Goal: Task Accomplishment & Management: Manage account settings

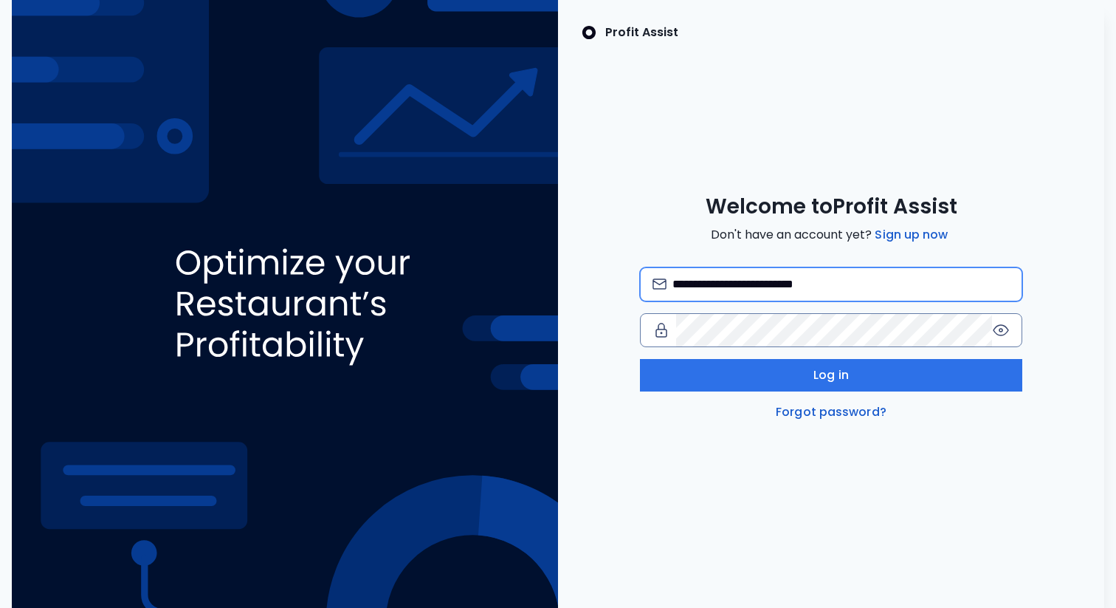
click at [758, 278] on input "**********" at bounding box center [841, 284] width 337 height 32
click at [728, 281] on input "**********" at bounding box center [841, 284] width 337 height 32
type input "**********"
click at [997, 327] on icon at bounding box center [1001, 330] width 18 height 18
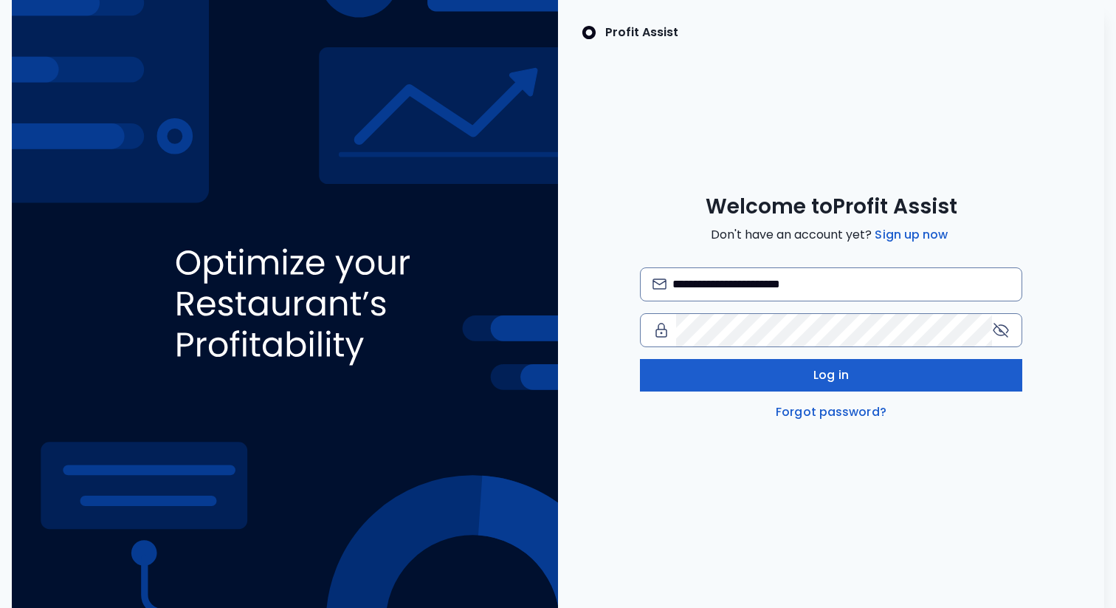
click at [708, 385] on button "Log in" at bounding box center [831, 375] width 382 height 32
click at [720, 384] on button "Log in" at bounding box center [831, 375] width 382 height 32
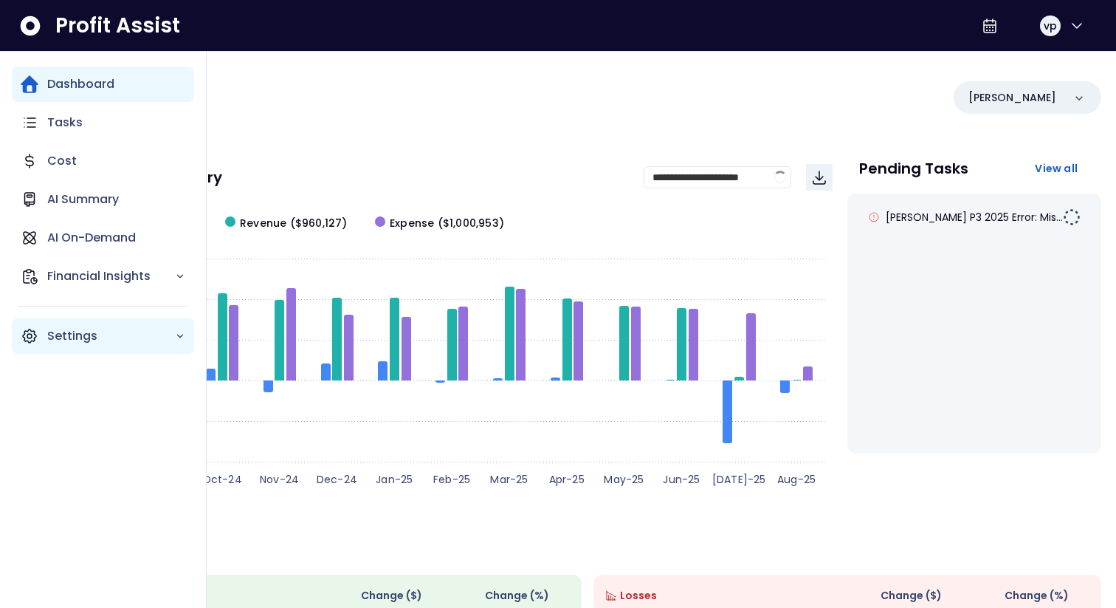
click at [78, 332] on p "Settings" at bounding box center [111, 336] width 128 height 18
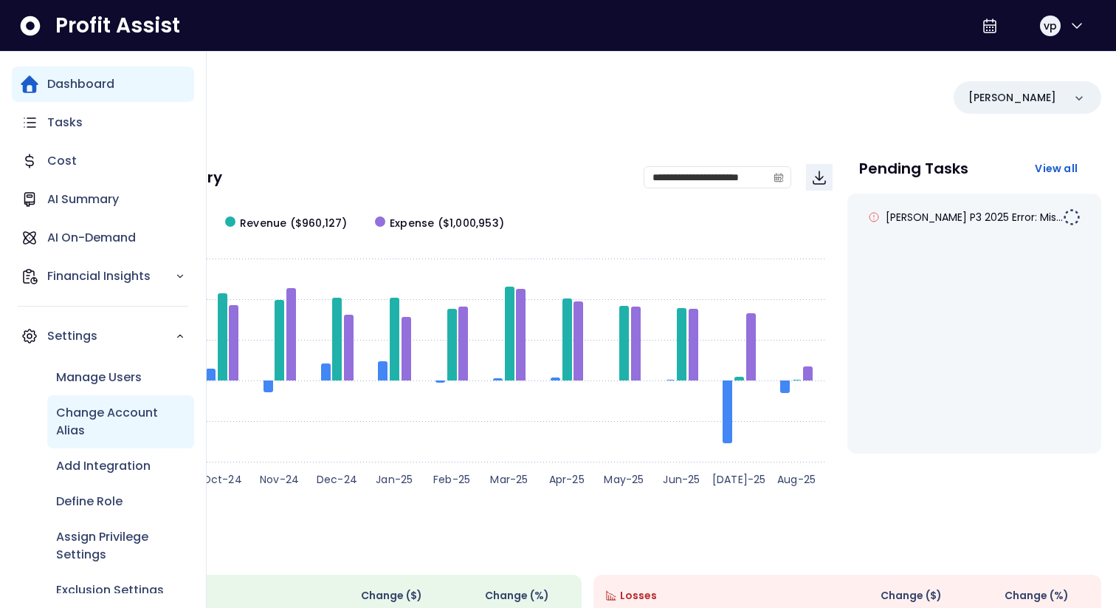
scroll to position [21, 0]
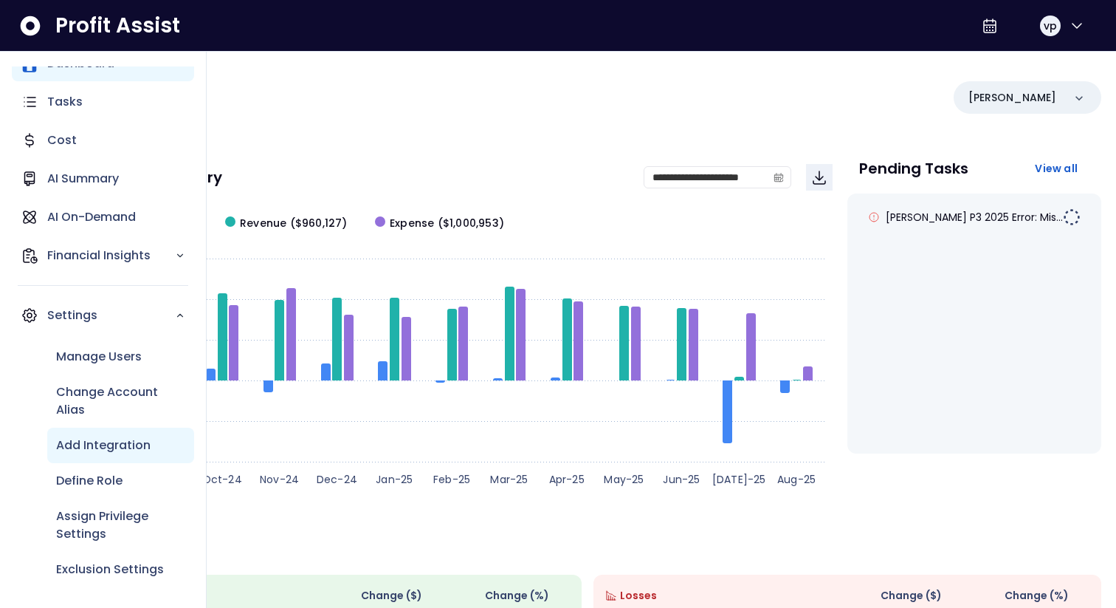
click at [93, 446] on p "Add Integration" at bounding box center [103, 445] width 95 height 18
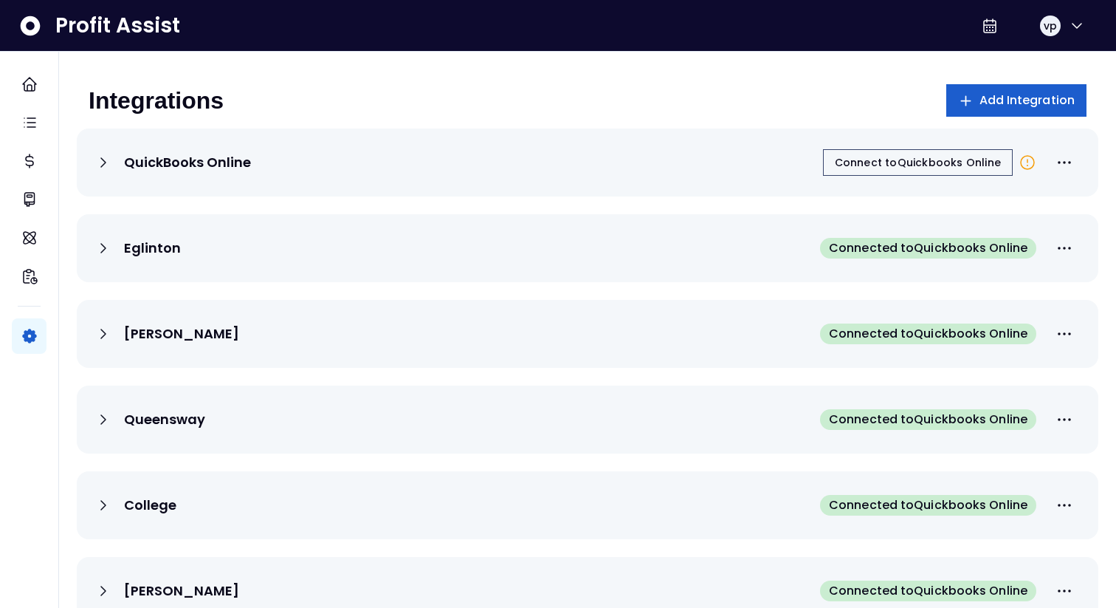
click at [1002, 105] on span "Add Integration" at bounding box center [1028, 101] width 96 height 18
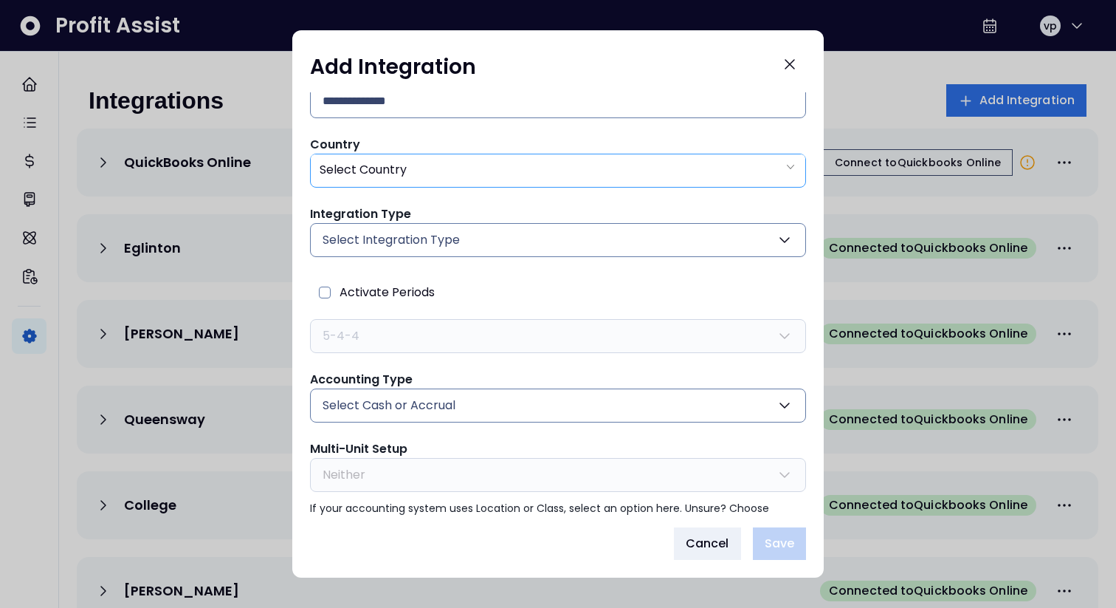
scroll to position [66, 0]
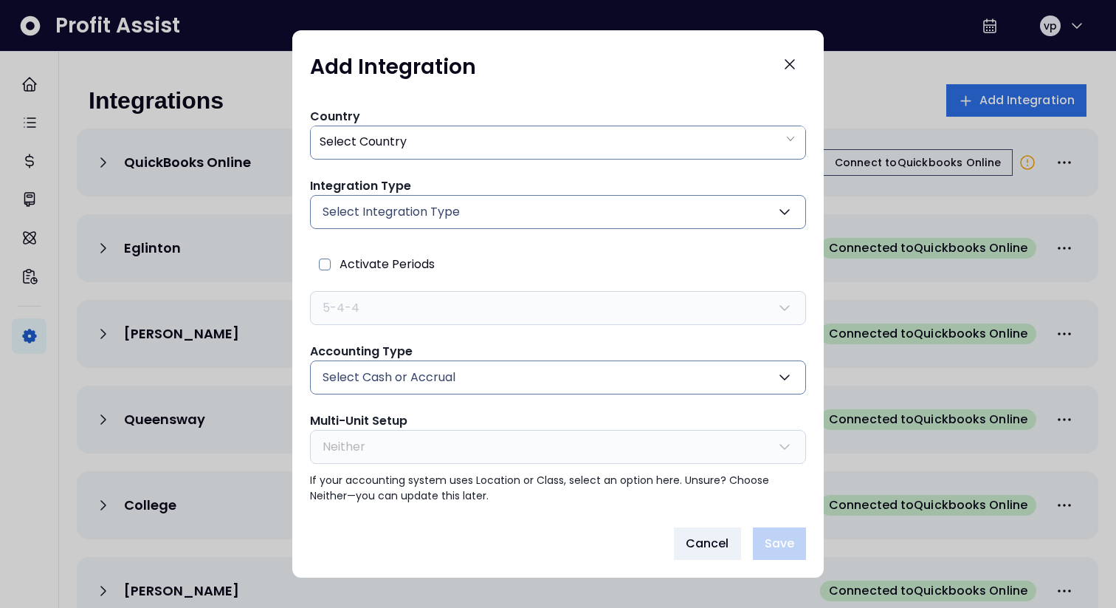
click at [562, 391] on button "Select Cash or Accrual" at bounding box center [558, 377] width 496 height 34
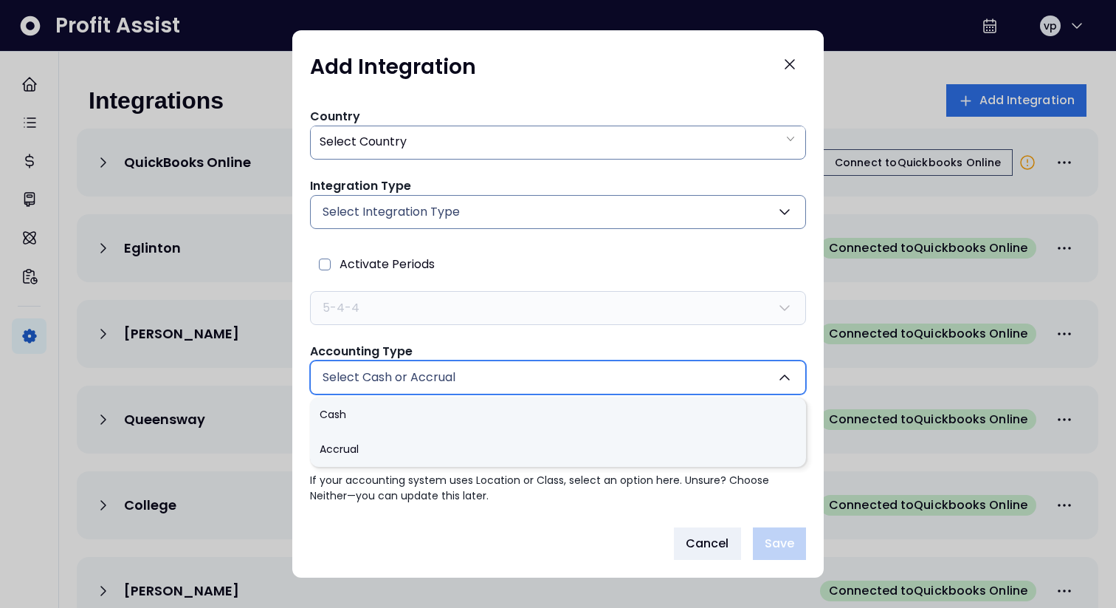
click at [562, 384] on button "Select Cash or Accrual" at bounding box center [558, 377] width 496 height 34
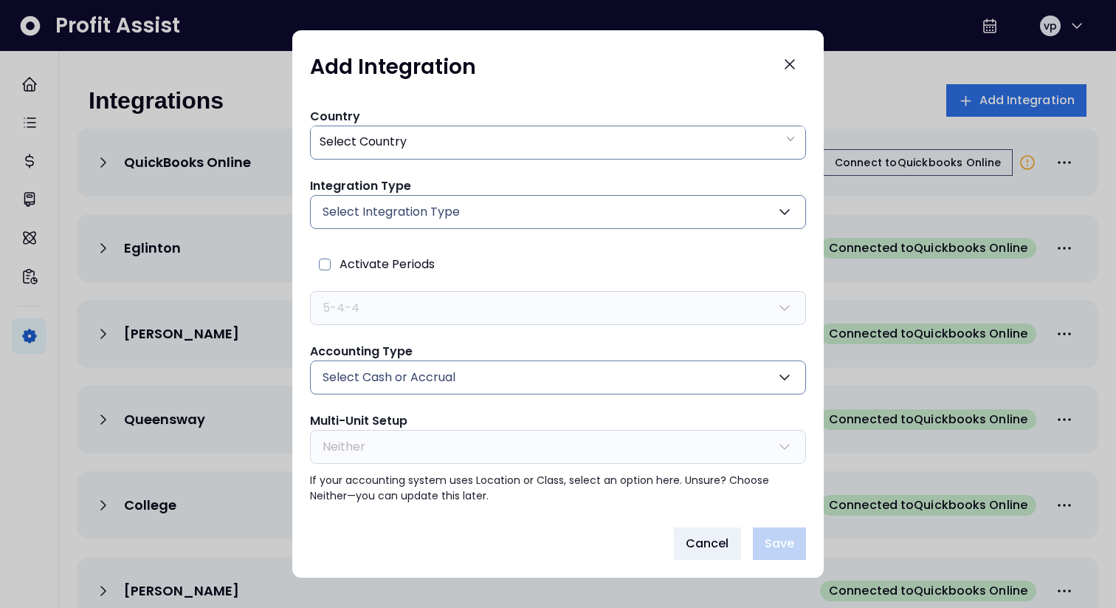
click at [550, 213] on button "Select Integration Type" at bounding box center [558, 212] width 496 height 34
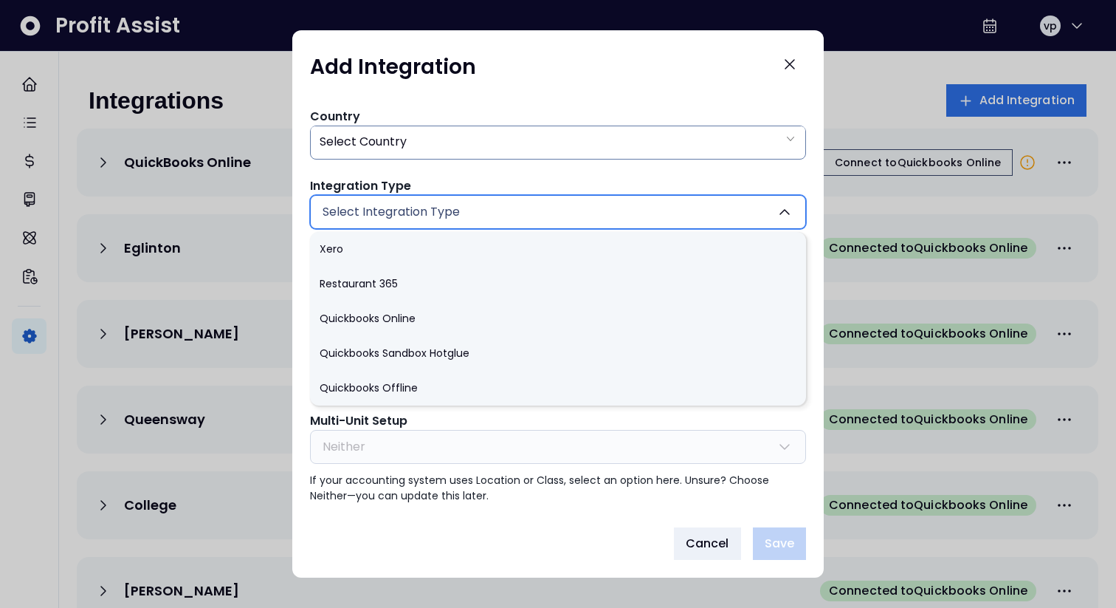
click at [548, 215] on button "Select Integration Type" at bounding box center [558, 212] width 496 height 34
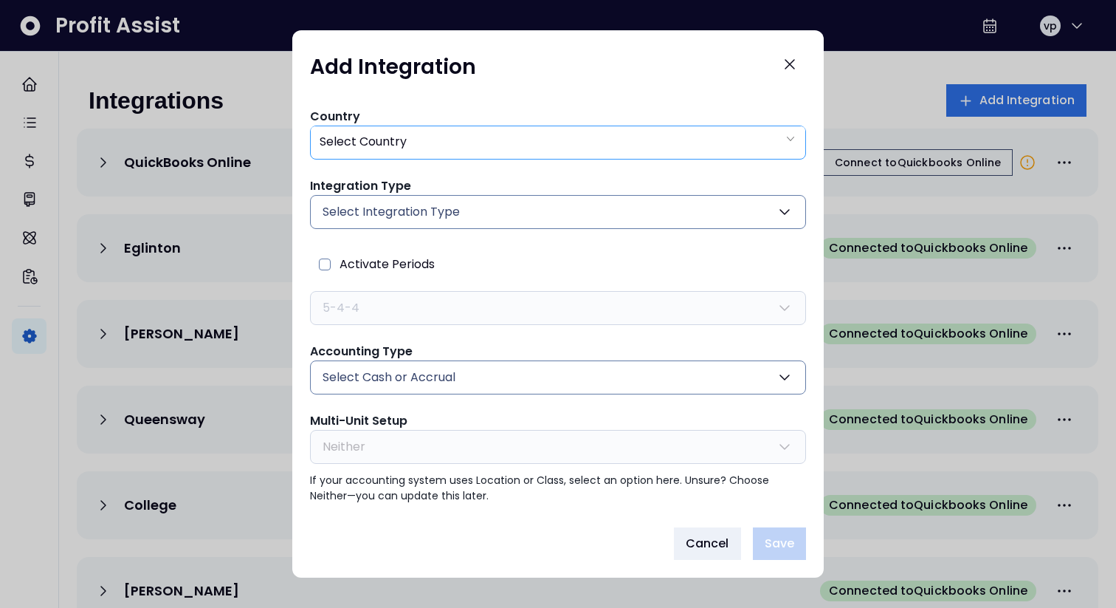
click at [519, 133] on div "Select Country" at bounding box center [558, 141] width 495 height 30
click at [719, 539] on span "Cancel" at bounding box center [708, 544] width 44 height 18
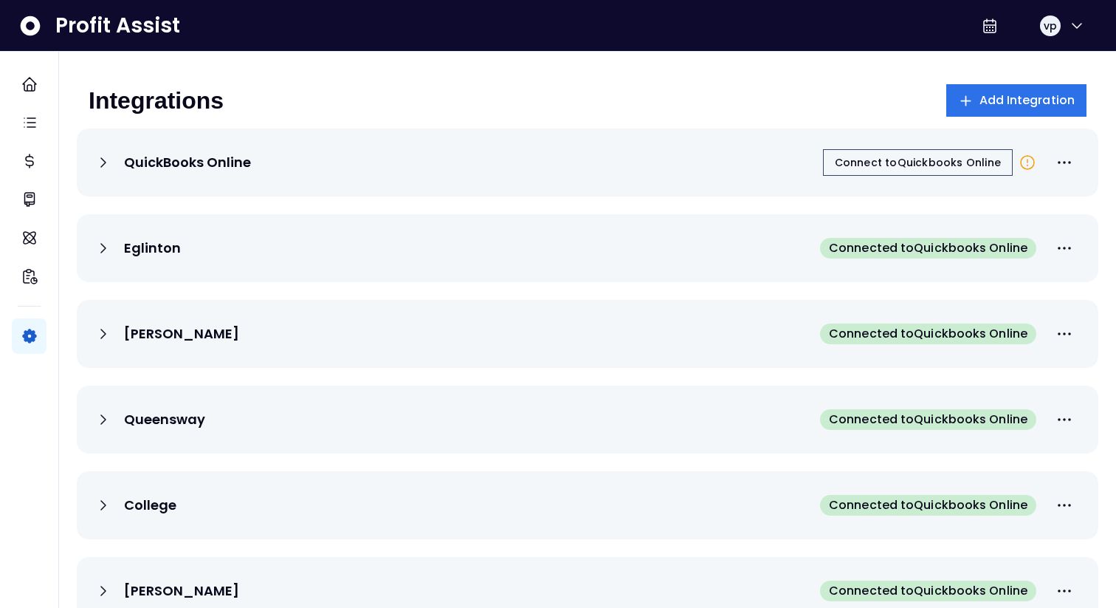
click at [105, 158] on icon at bounding box center [104, 163] width 18 height 18
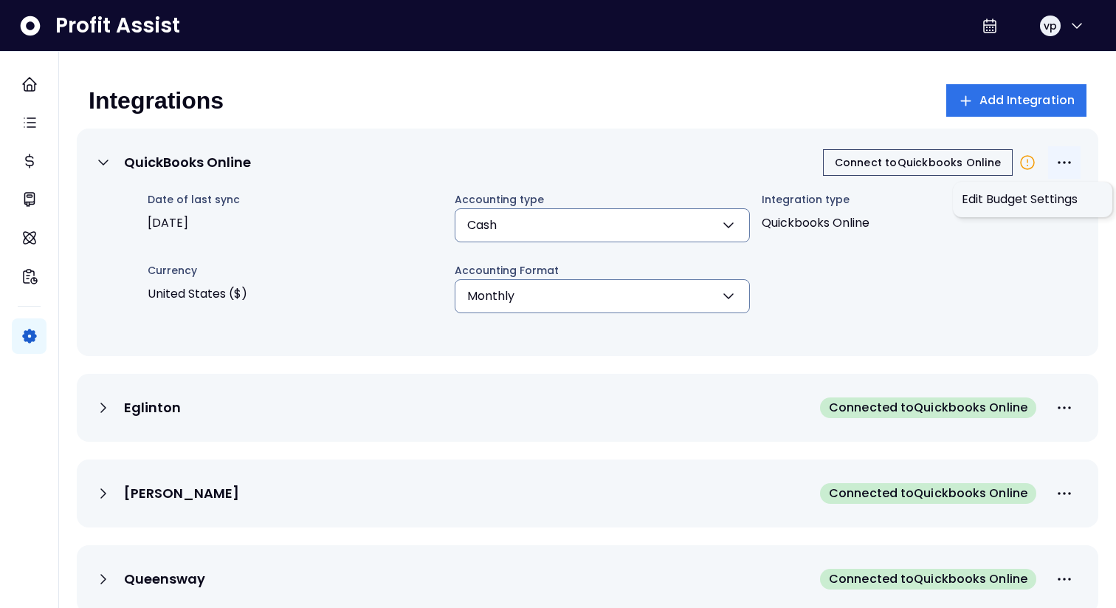
click at [1062, 176] on button "More options" at bounding box center [1064, 162] width 32 height 32
click at [1036, 205] on span "Edit Budget Settings" at bounding box center [1033, 199] width 142 height 18
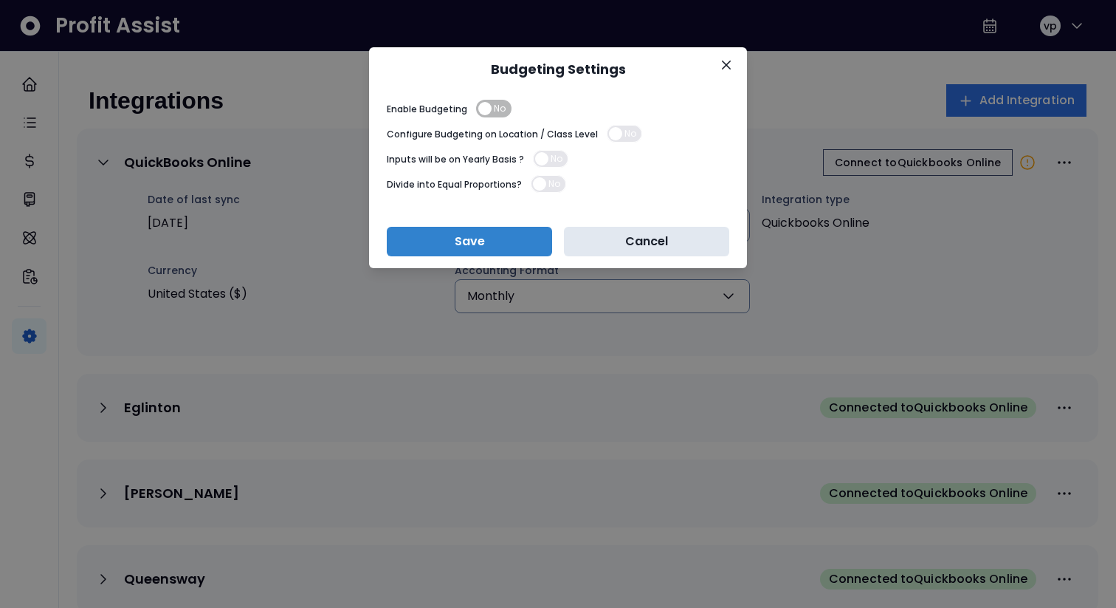
click at [635, 246] on button "Cancel" at bounding box center [646, 242] width 165 height 30
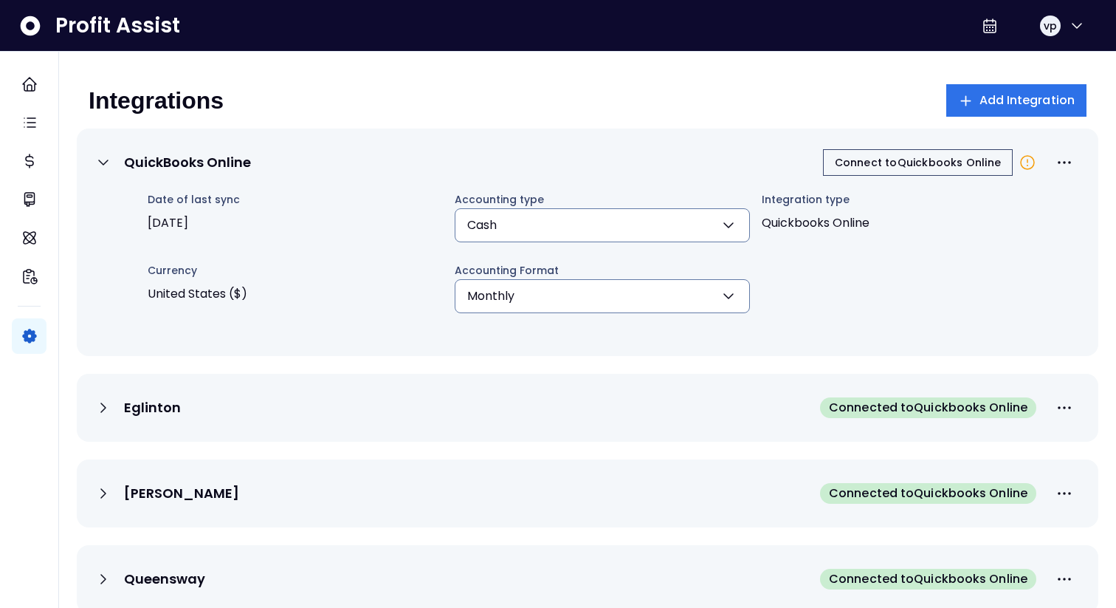
click at [95, 403] on icon at bounding box center [104, 408] width 18 height 18
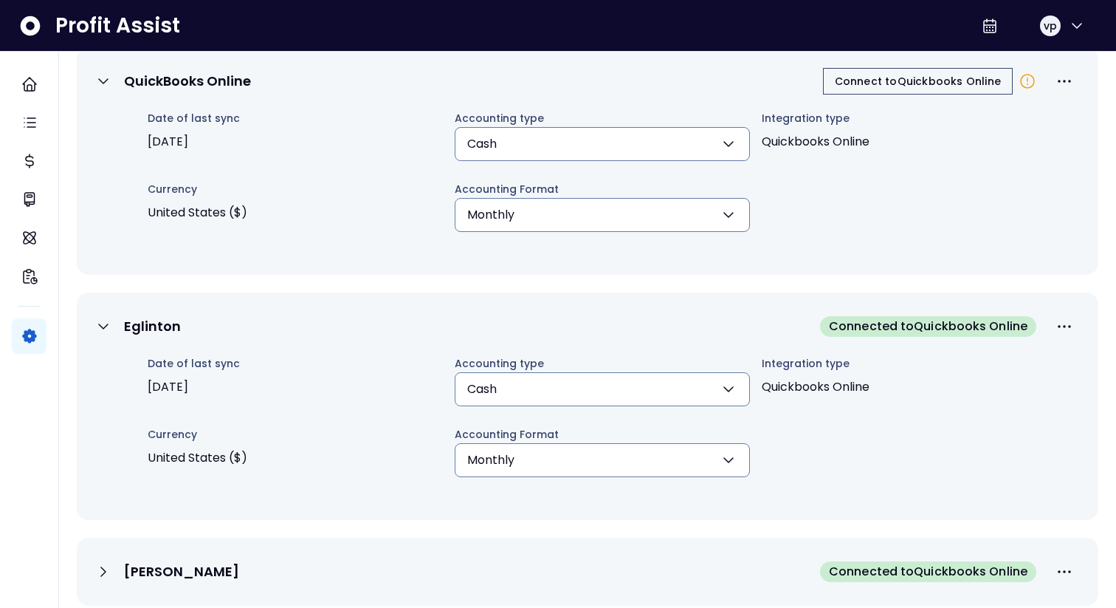
scroll to position [0, 0]
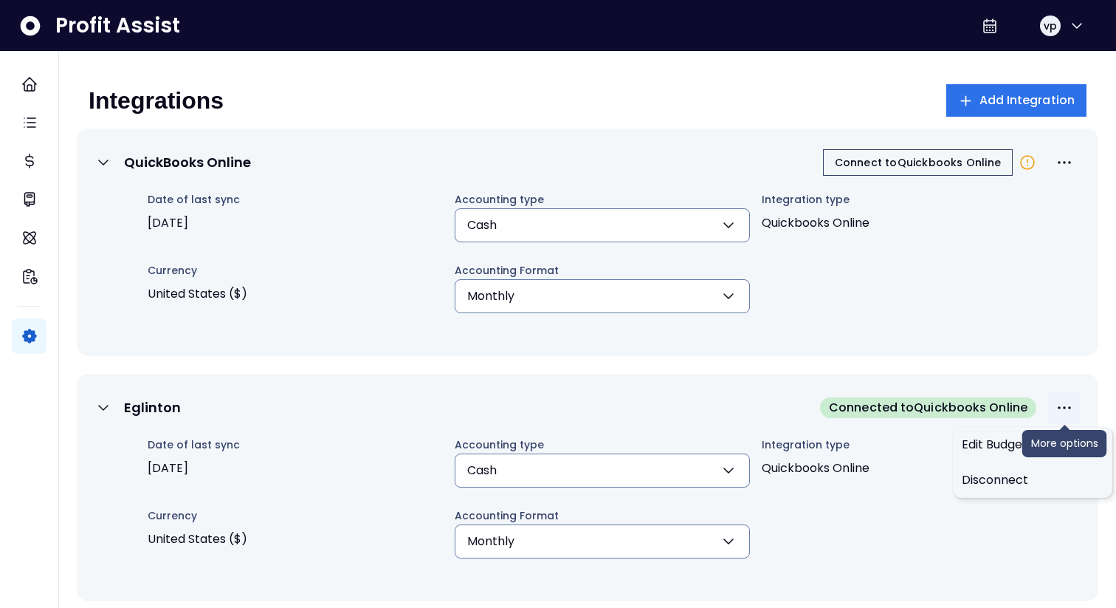
click at [1071, 405] on icon "More options" at bounding box center [1065, 408] width 18 height 18
click at [1001, 455] on div "Edit Budget Settings" at bounding box center [1032, 444] width 159 height 35
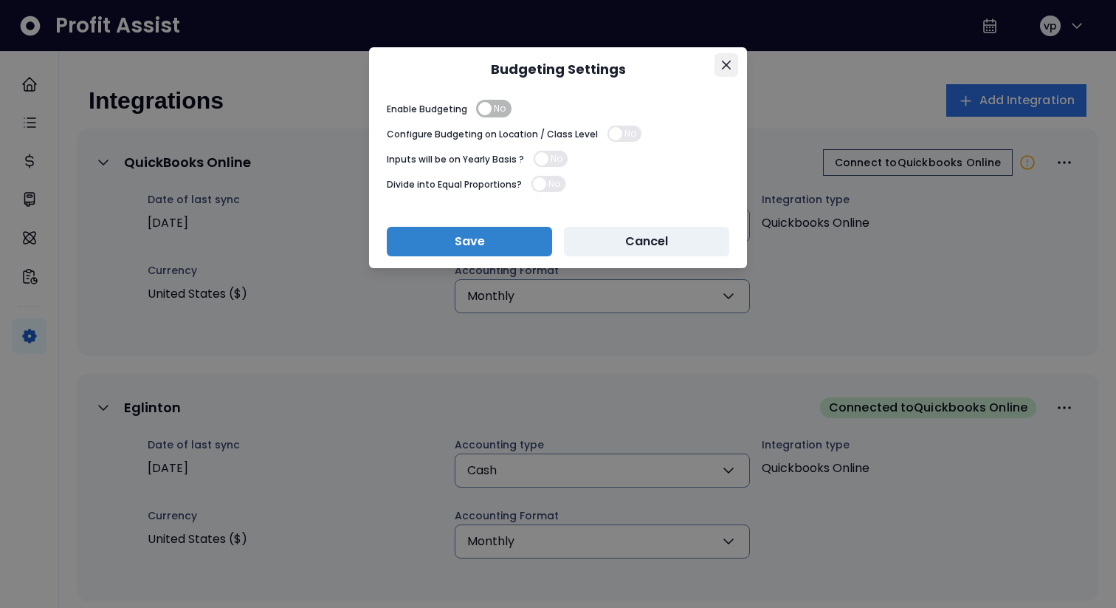
click at [727, 61] on icon "Close" at bounding box center [726, 65] width 9 height 9
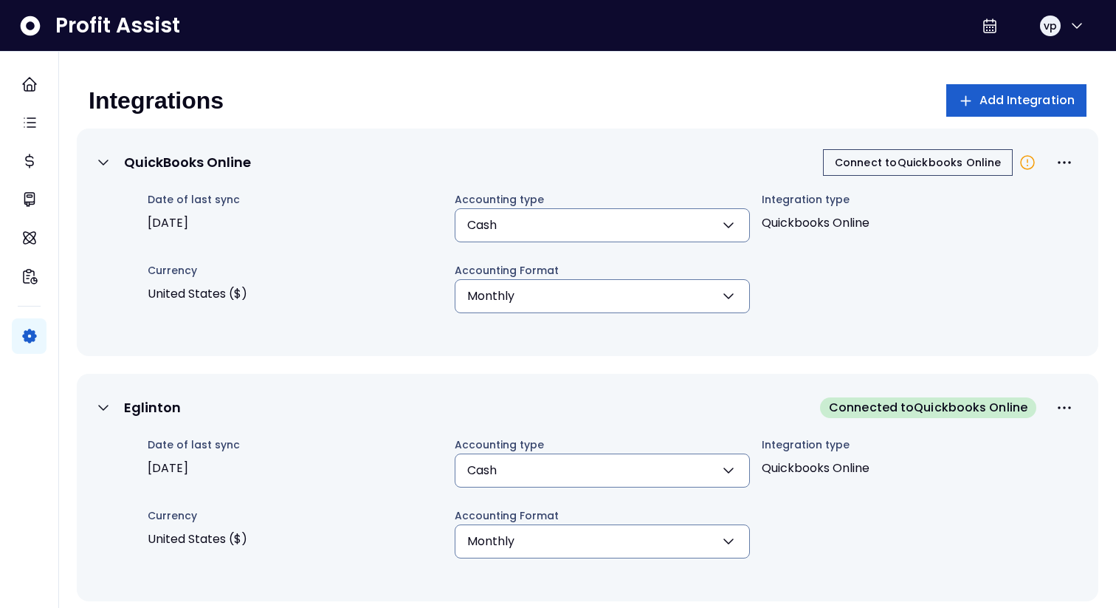
click at [989, 109] on span "Add Integration" at bounding box center [1028, 101] width 96 height 18
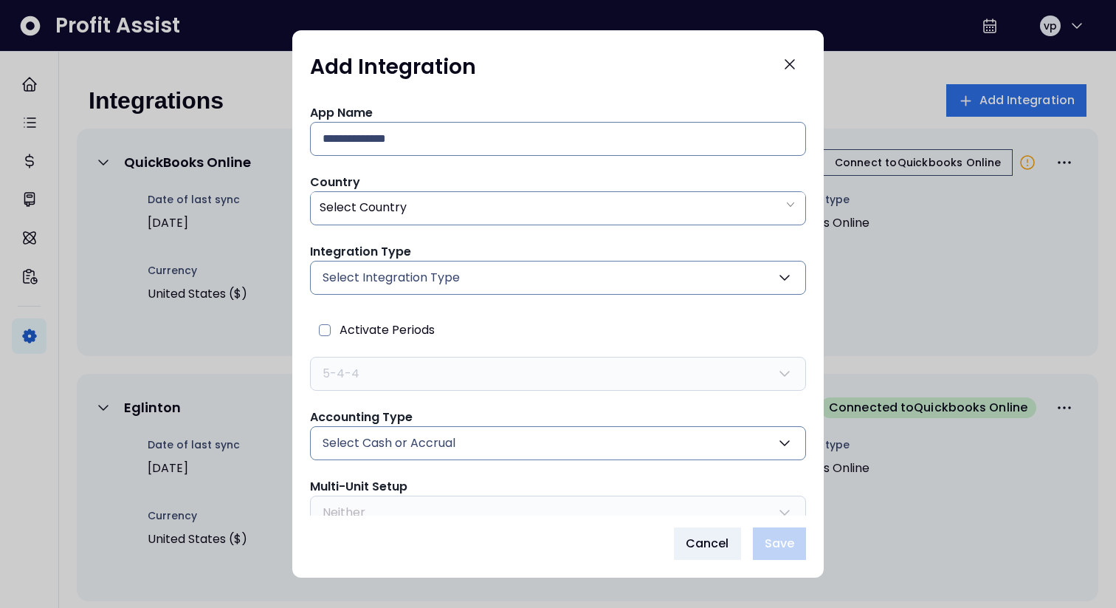
scroll to position [66, 0]
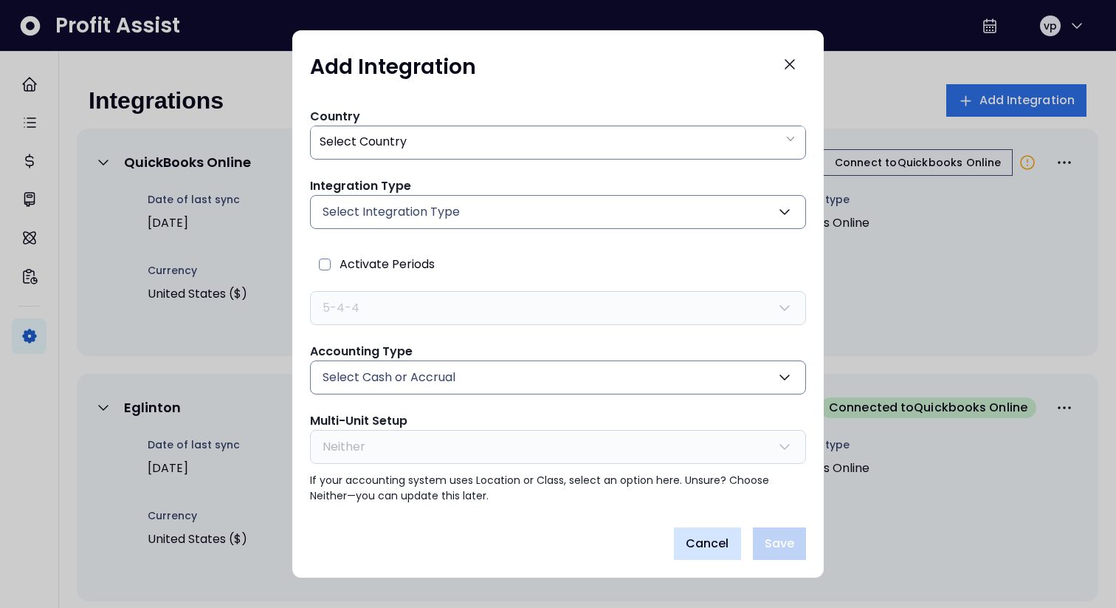
click at [715, 548] on span "Cancel" at bounding box center [708, 544] width 44 height 18
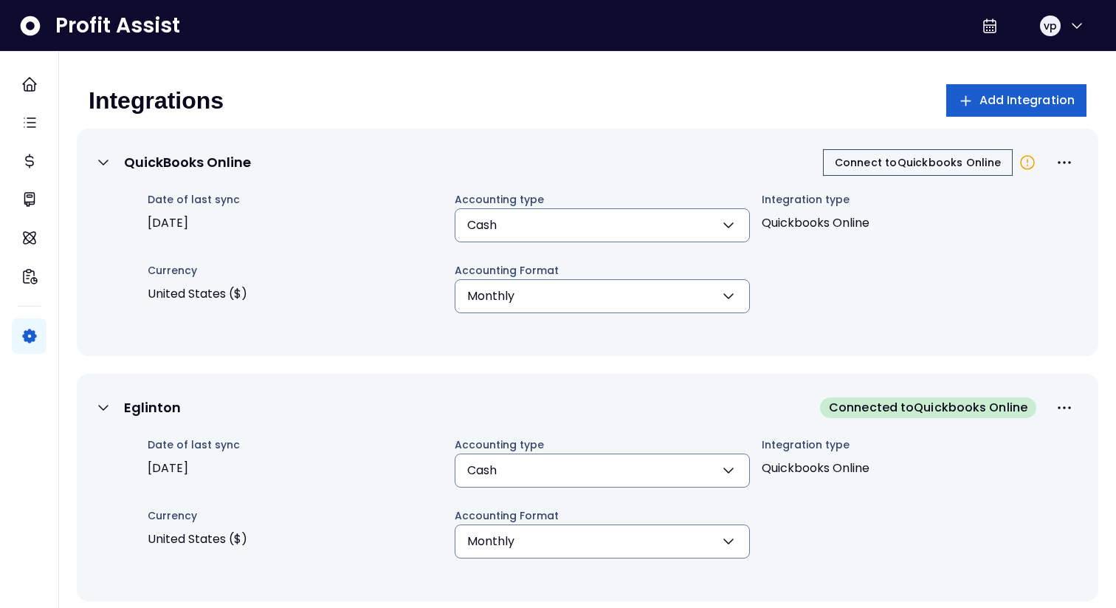
click at [983, 99] on span "Add Integration" at bounding box center [1028, 101] width 96 height 18
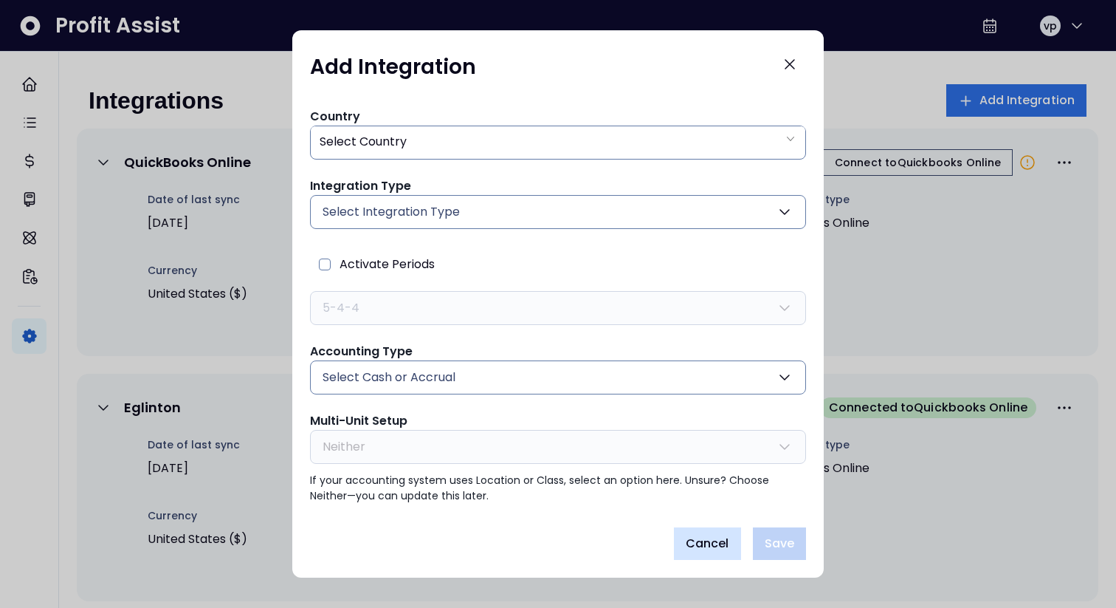
click at [692, 549] on span "Cancel" at bounding box center [708, 544] width 44 height 18
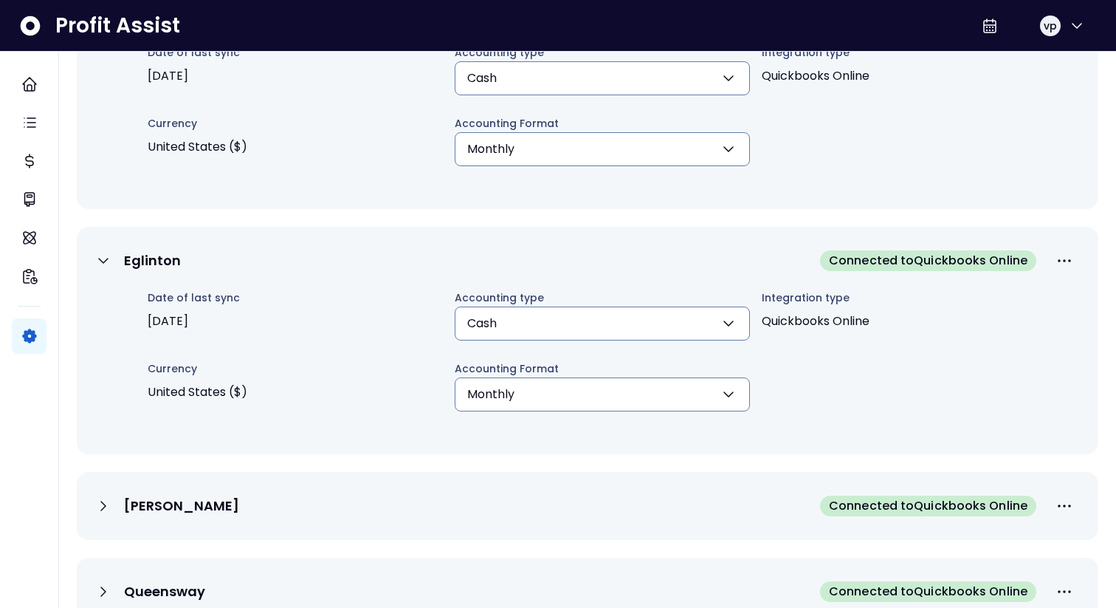
scroll to position [354, 0]
